Goal: Find contact information: Obtain details needed to contact an individual or organization

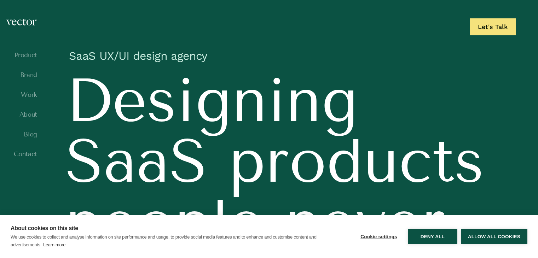
scroll to position [35, 0]
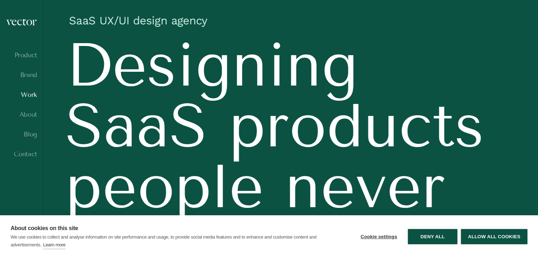
drag, startPoint x: 32, startPoint y: 100, endPoint x: 33, endPoint y: 96, distance: 4.6
click at [33, 96] on ul "Product Brand Work About Blog Contact" at bounding box center [21, 111] width 31 height 119
click at [33, 96] on link "Work" at bounding box center [21, 94] width 31 height 7
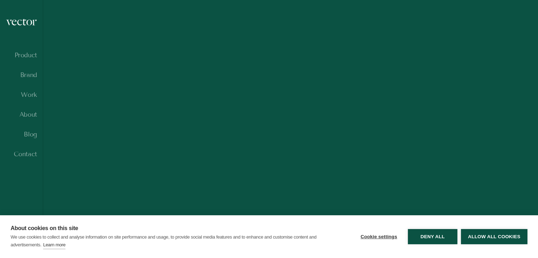
scroll to position [500, 0]
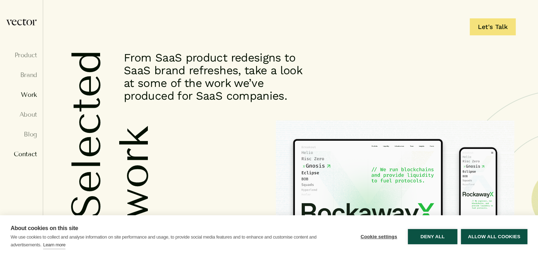
click at [28, 155] on link "Contact" at bounding box center [21, 154] width 31 height 7
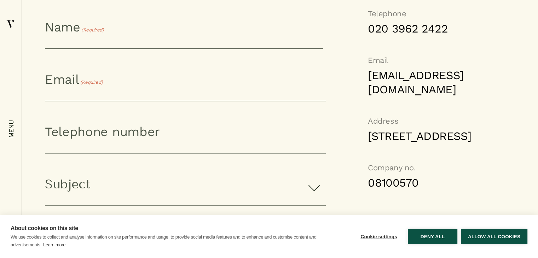
scroll to position [601, 0]
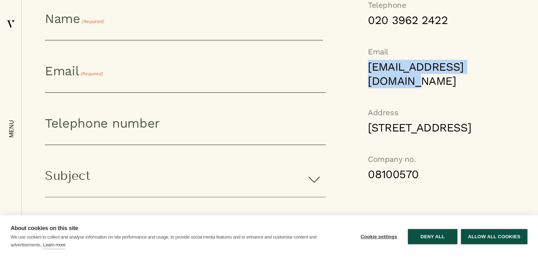
drag, startPoint x: 368, startPoint y: 59, endPoint x: 412, endPoint y: 78, distance: 48.0
click at [412, 78] on div "Email hello@vector-digital.co.uk" at bounding box center [418, 67] width 101 height 42
click at [404, 71] on link "hello@vector-digital.co.uk" at bounding box center [418, 74] width 101 height 28
click at [398, 66] on link "hello@vector-digital.co.uk" at bounding box center [418, 74] width 101 height 28
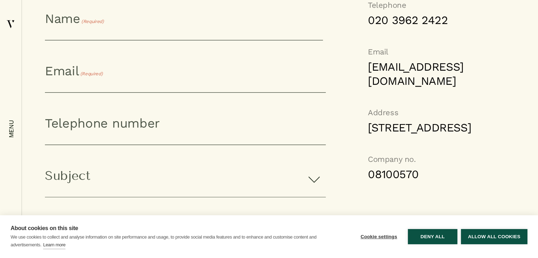
click at [339, 64] on div "Telephone 020 3962 2422 Email hello@vector-digital.co.uk Address 1 Mentmore Ter…" at bounding box center [398, 167] width 144 height 335
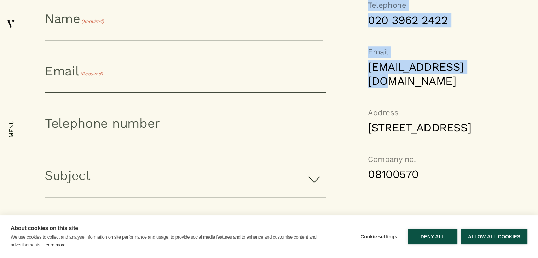
drag, startPoint x: 360, startPoint y: 65, endPoint x: 389, endPoint y: 75, distance: 30.9
click at [389, 75] on div "Telephone 020 3962 2422 Email hello@vector-digital.co.uk Address 1 Mentmore Ter…" at bounding box center [398, 167] width 144 height 335
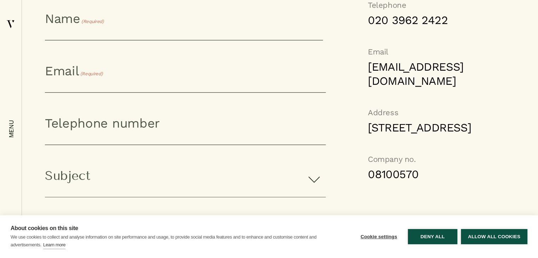
click at [335, 92] on div "Telephone 020 3962 2422 Email hello@vector-digital.co.uk Address 1 Mentmore Ter…" at bounding box center [398, 167] width 144 height 335
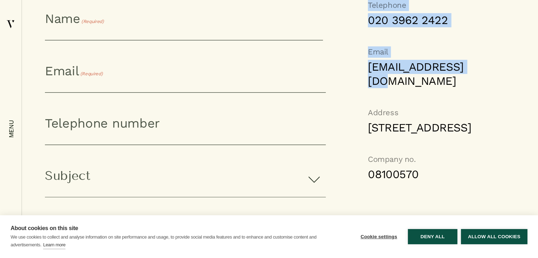
drag, startPoint x: 352, startPoint y: 71, endPoint x: 385, endPoint y: 78, distance: 33.6
click at [386, 78] on div "Telephone 020 3962 2422 Email hello@vector-digital.co.uk Address 1 Mentmore Ter…" at bounding box center [398, 167] width 144 height 335
click at [385, 78] on link "hello@vector-digital.co.uk" at bounding box center [418, 74] width 101 height 28
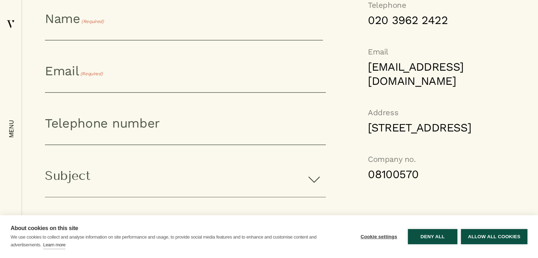
click at [342, 72] on div "Telephone 020 3962 2422 Email hello@vector-digital.co.uk Address 1 Mentmore Ter…" at bounding box center [398, 167] width 144 height 335
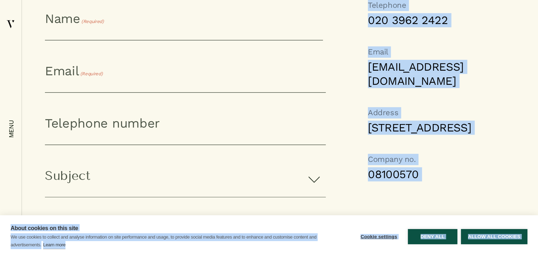
drag, startPoint x: 360, startPoint y: 62, endPoint x: 419, endPoint y: 76, distance: 60.5
click at [24, 80] on div "Message us X/Twitter This field is for validation purposes and should be left u…" at bounding box center [280, 151] width 516 height 424
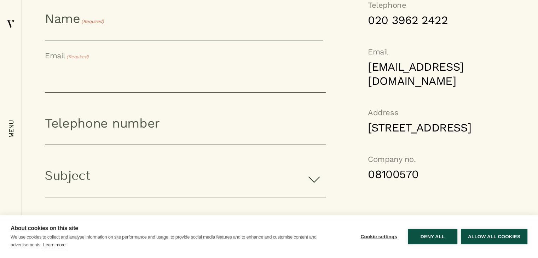
click at [299, 77] on input "Email (Required)" at bounding box center [185, 77] width 281 height 29
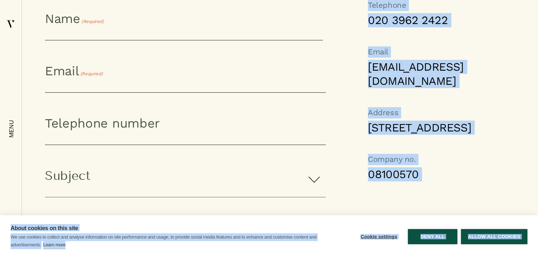
drag, startPoint x: 366, startPoint y: 66, endPoint x: 415, endPoint y: 77, distance: 50.3
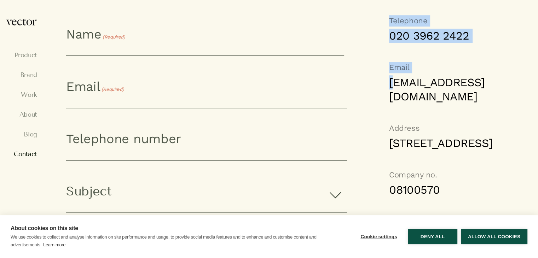
drag, startPoint x: 358, startPoint y: 77, endPoint x: 393, endPoint y: 88, distance: 36.2
click at [393, 88] on div "Telephone 020 3962 2422 Email hello@vector-digital.co.uk Address 1 Mentmore Ter…" at bounding box center [419, 182] width 144 height 335
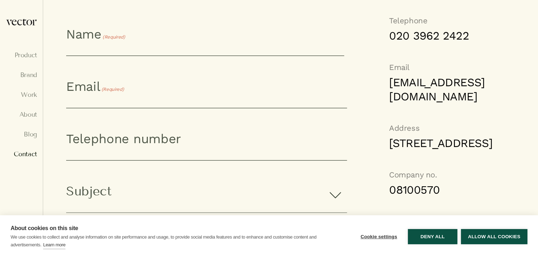
click at [350, 73] on div "Telephone 020 3962 2422 Email hello@vector-digital.co.uk Address 1 Mentmore Ter…" at bounding box center [419, 182] width 144 height 335
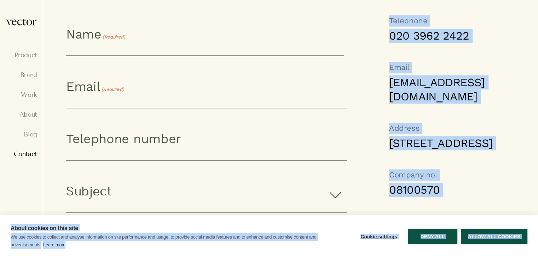
drag, startPoint x: 358, startPoint y: 77, endPoint x: 414, endPoint y: 94, distance: 58.9
click at [45, 99] on div "Message us X/Twitter This field is for validation purposes and should be left u…" at bounding box center [290, 167] width 495 height 424
copy body "Telephone 020 3962 2422 Email hello@vector-digital.co.uk Address 1 Mentmore Ter…"
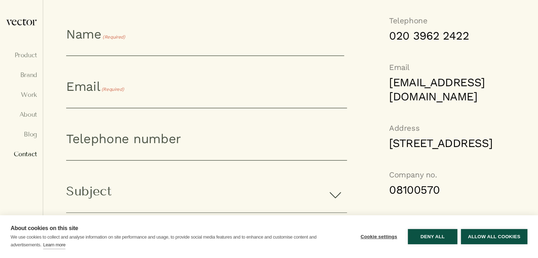
click at [243, 24] on div "X/Twitter This field is for validation purposes and should be left unchanged. N…" at bounding box center [278, 182] width 424 height 335
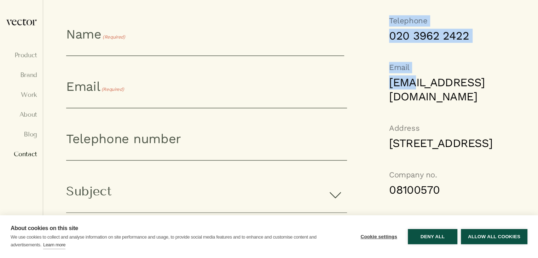
drag, startPoint x: 366, startPoint y: 81, endPoint x: 411, endPoint y: 85, distance: 45.1
click at [411, 85] on div "Telephone 020 3962 2422 Email hello@vector-digital.co.uk Address 1 Mentmore Ter…" at bounding box center [419, 182] width 144 height 335
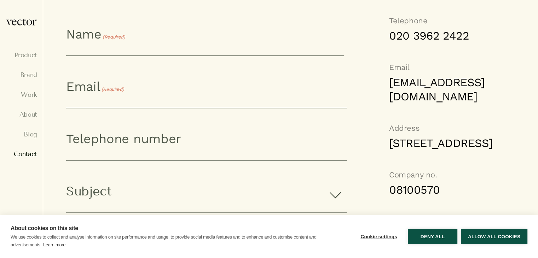
click at [379, 119] on div "Telephone 020 3962 2422 Email hello@vector-digital.co.uk Address 1 Mentmore Ter…" at bounding box center [419, 182] width 144 height 335
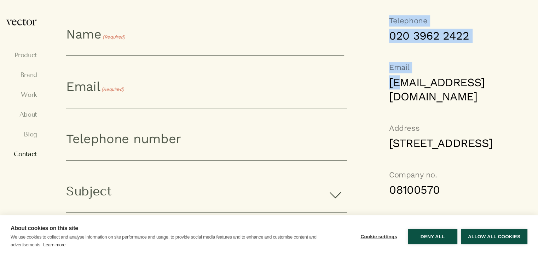
drag, startPoint x: 387, startPoint y: 83, endPoint x: 403, endPoint y: 84, distance: 15.6
click at [403, 84] on div "Telephone 020 3962 2422 Email hello@vector-digital.co.uk Address 1 Mentmore Ter…" at bounding box center [419, 182] width 144 height 335
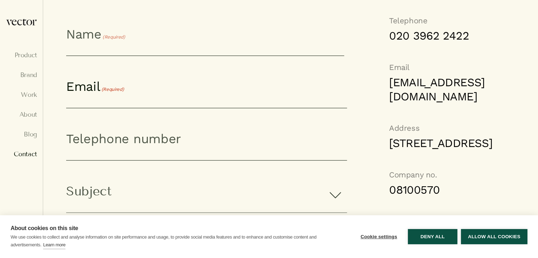
click at [344, 106] on input "Email (Required)" at bounding box center [206, 93] width 281 height 29
